Goal: Check status: Check status

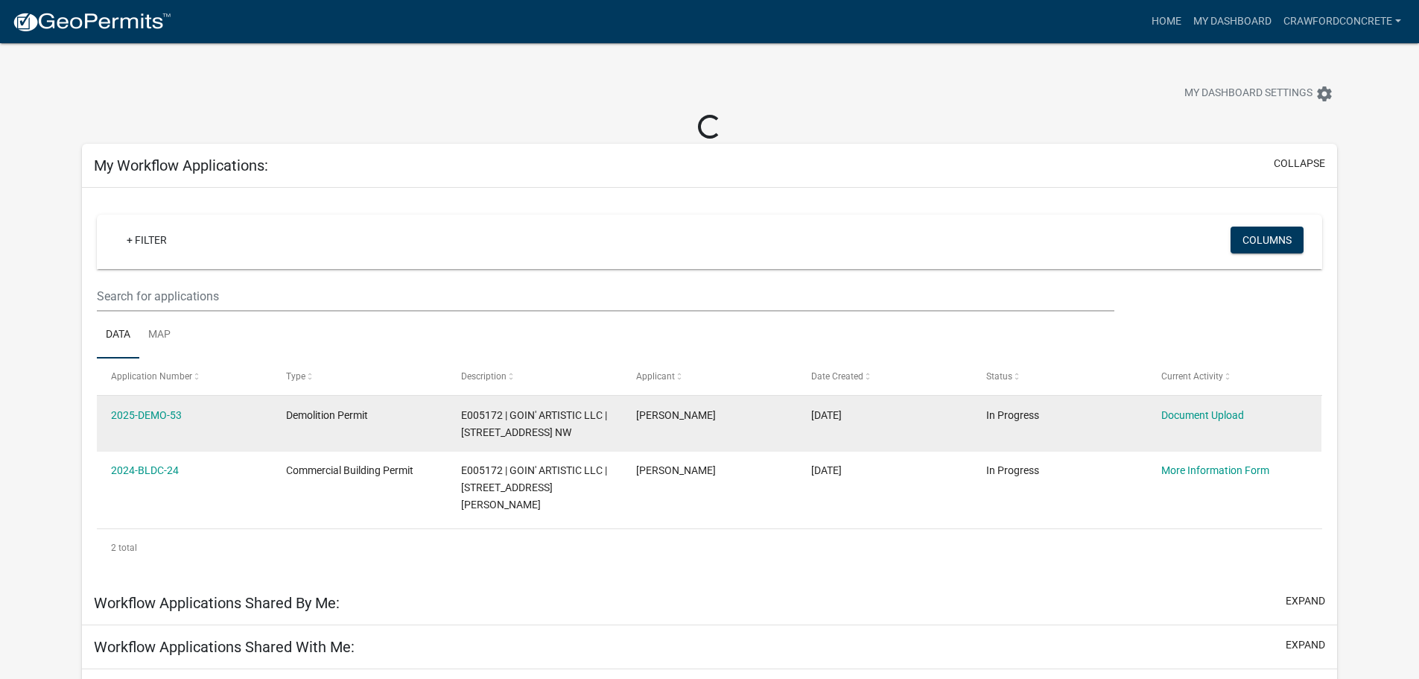
click at [343, 416] on span "Demolition Permit" at bounding box center [327, 415] width 82 height 12
click at [168, 413] on link "2025-DEMO-53" at bounding box center [146, 415] width 71 height 12
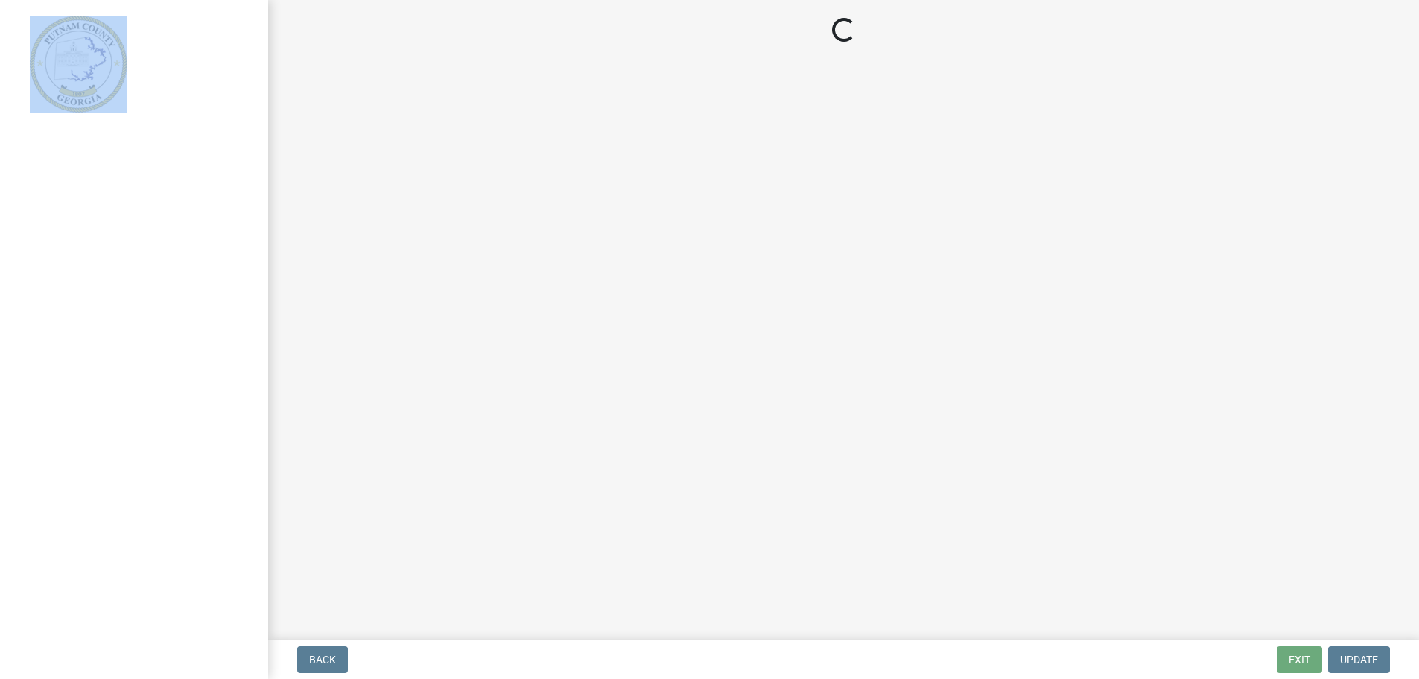
click at [168, 413] on div at bounding box center [134, 339] width 268 height 679
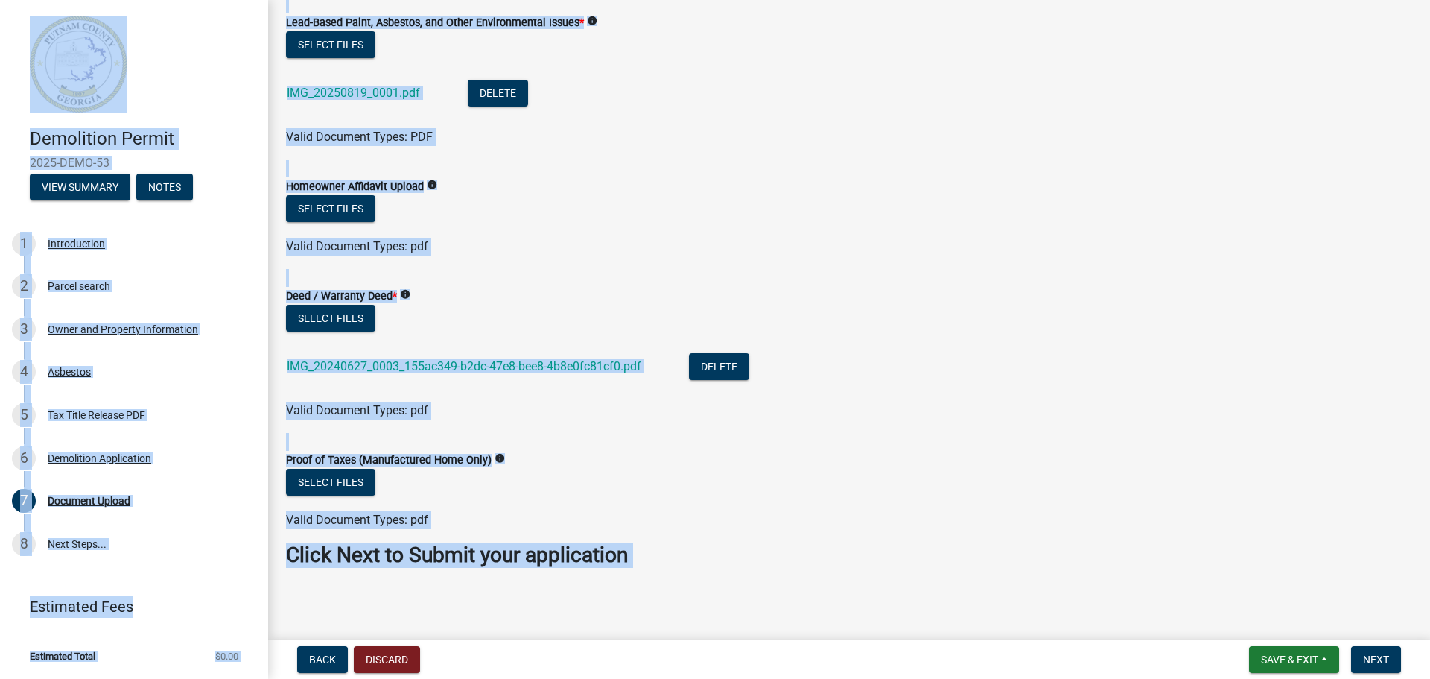
scroll to position [92, 0]
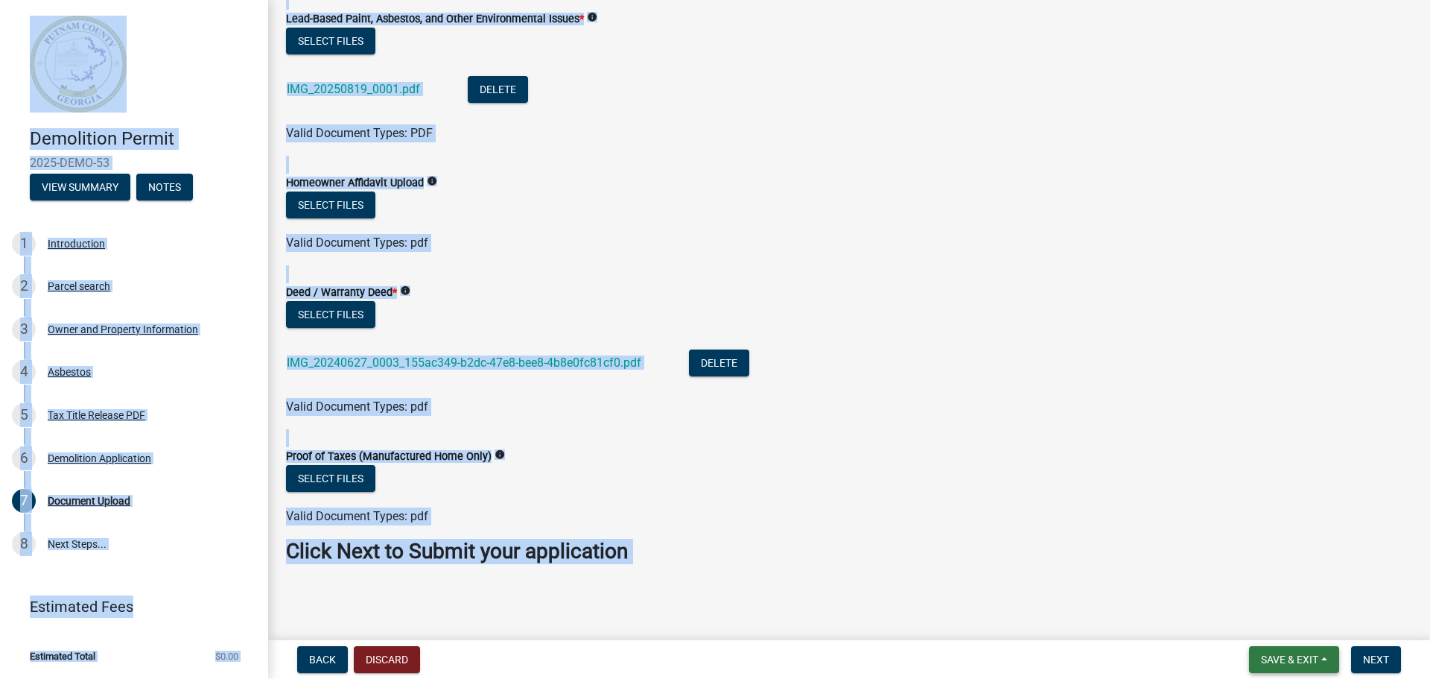
click at [1288, 657] on span "Save & Exit" at bounding box center [1289, 659] width 57 height 12
click at [1288, 621] on button "Save & Exit" at bounding box center [1279, 621] width 119 height 36
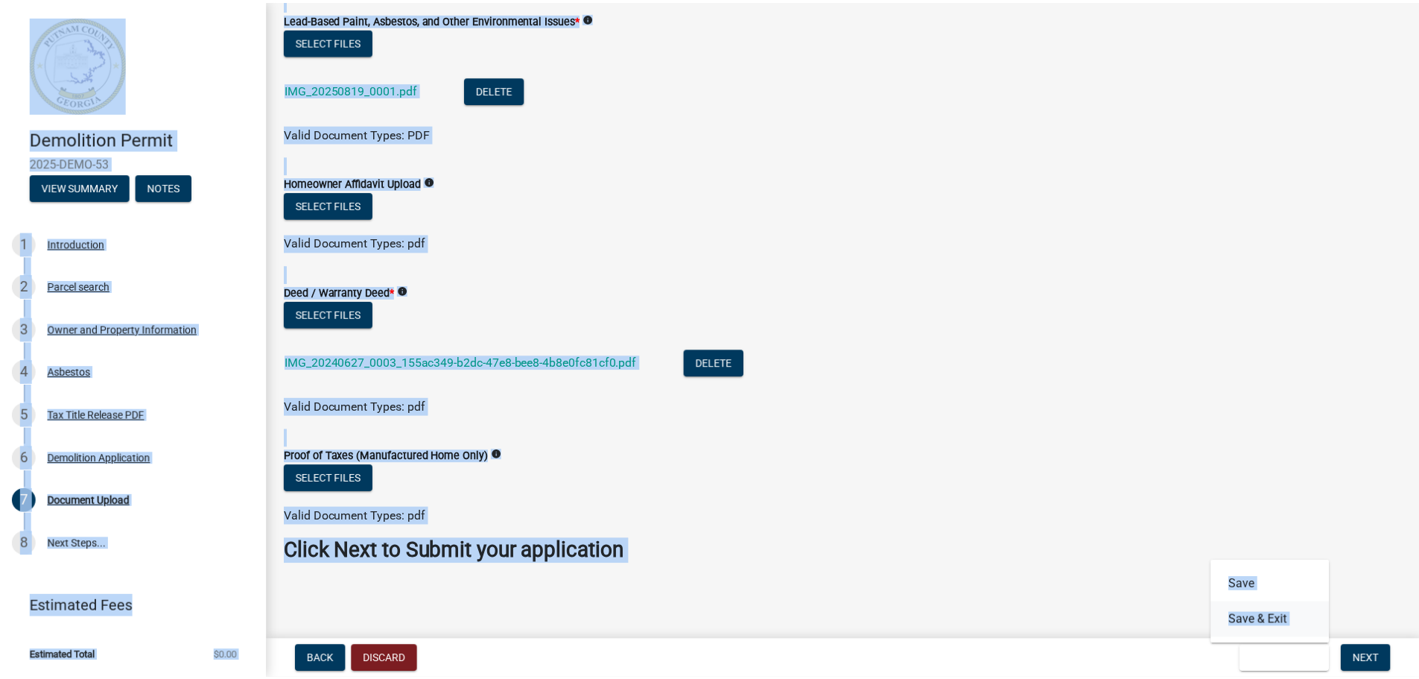
scroll to position [0, 0]
